Goal: Information Seeking & Learning: Learn about a topic

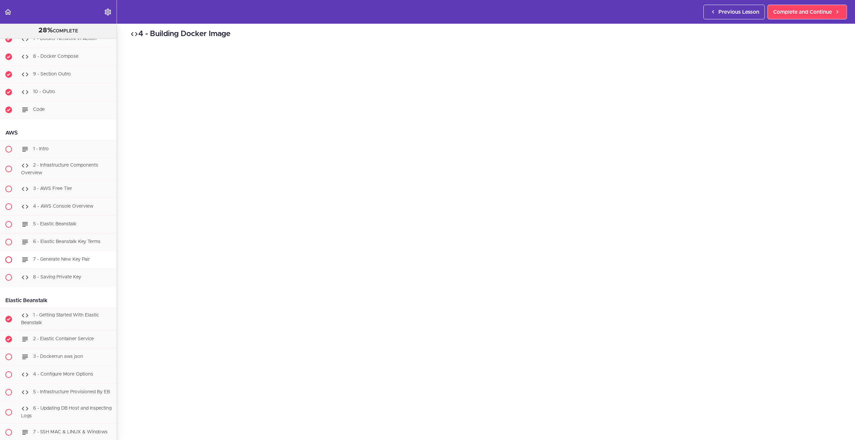
scroll to position [4895, 0]
click at [63, 356] on div "3 - Dockerrun aws json" at bounding box center [66, 352] width 99 height 15
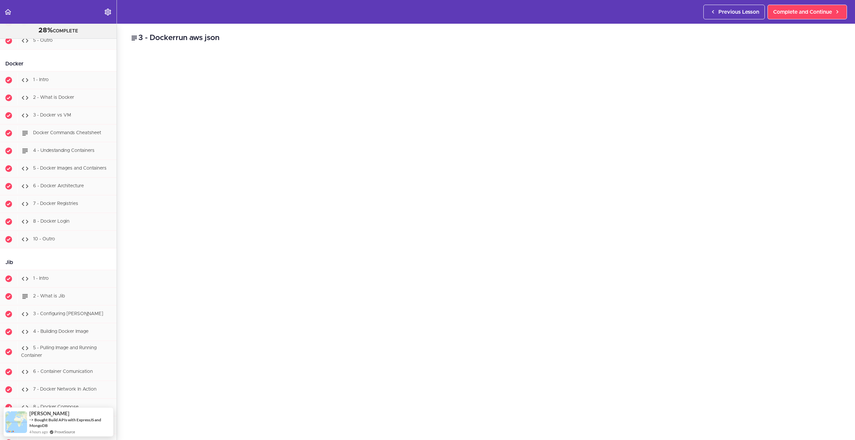
scroll to position [4536, 0]
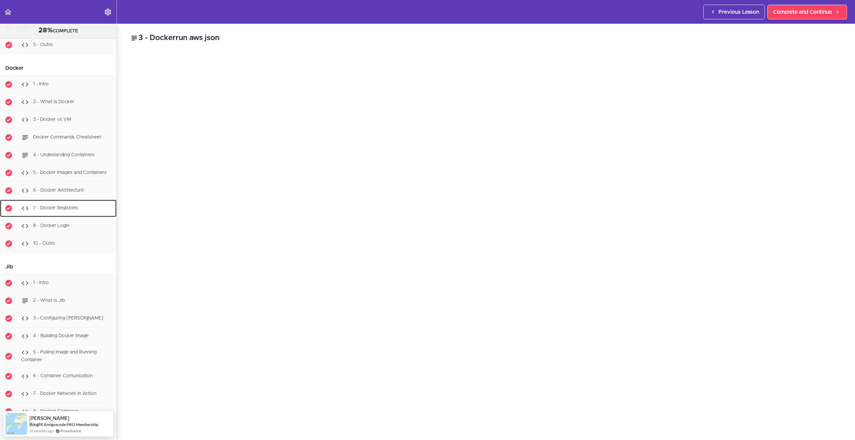
click at [55, 210] on span "7 - Docker Registries" at bounding box center [55, 208] width 45 height 5
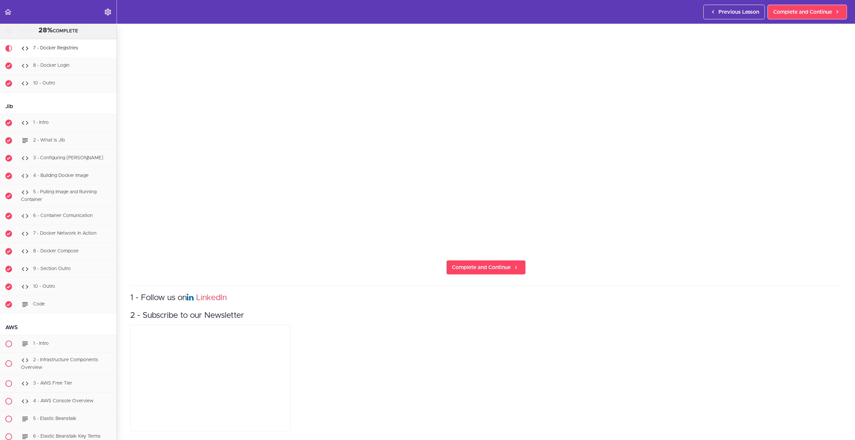
scroll to position [97, 0]
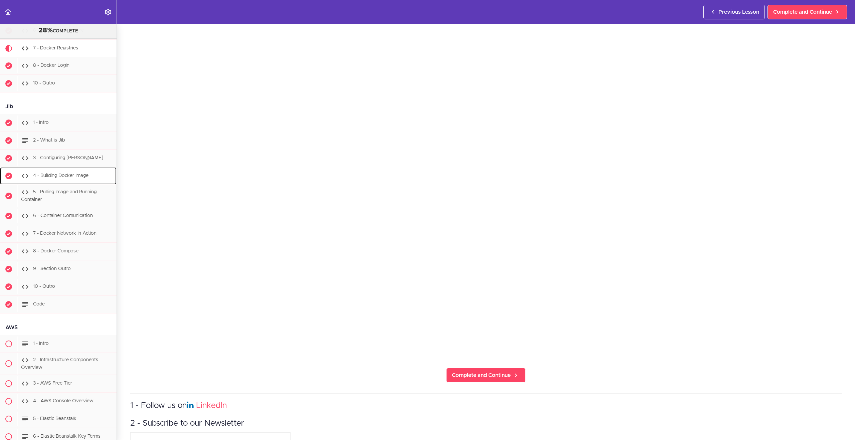
click at [56, 182] on div "4 - Building Docker Image" at bounding box center [66, 176] width 99 height 15
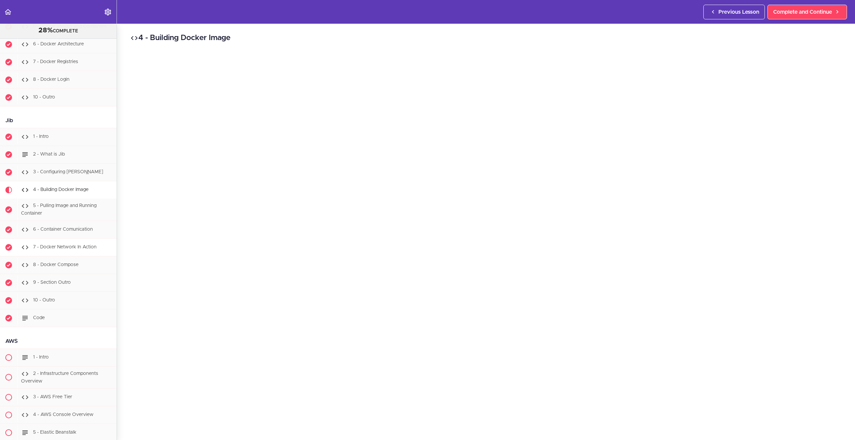
scroll to position [4678, 0]
click at [50, 179] on span "3 - Configuring [PERSON_NAME]" at bounding box center [68, 176] width 70 height 5
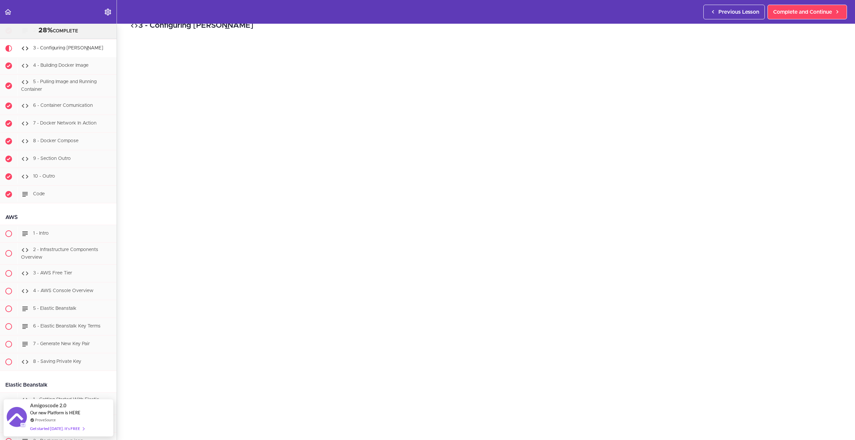
scroll to position [138, 0]
